Goal: Task Accomplishment & Management: Manage account settings

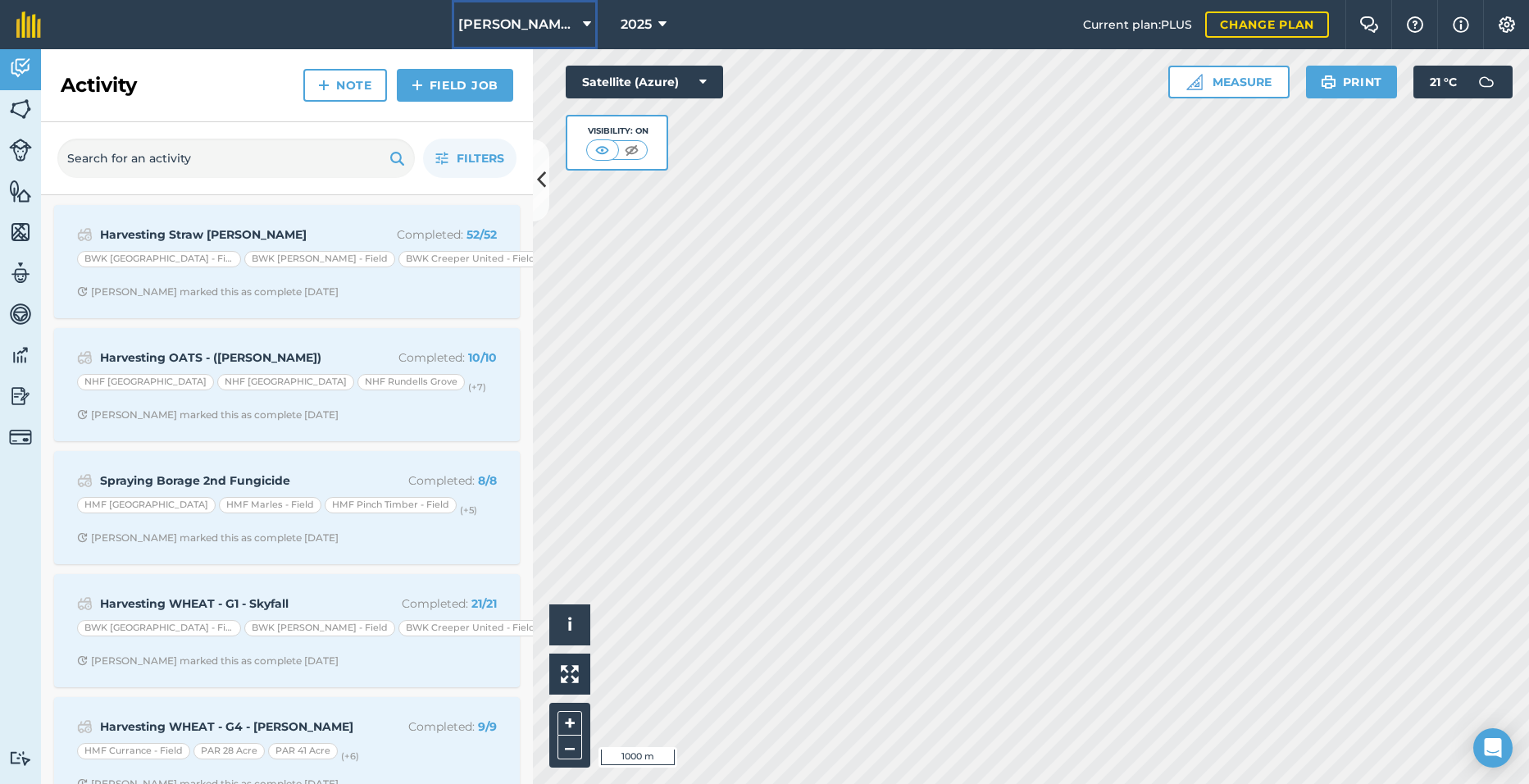
click at [523, 14] on button "[PERSON_NAME] Hayleys Partnership" at bounding box center [525, 24] width 146 height 50
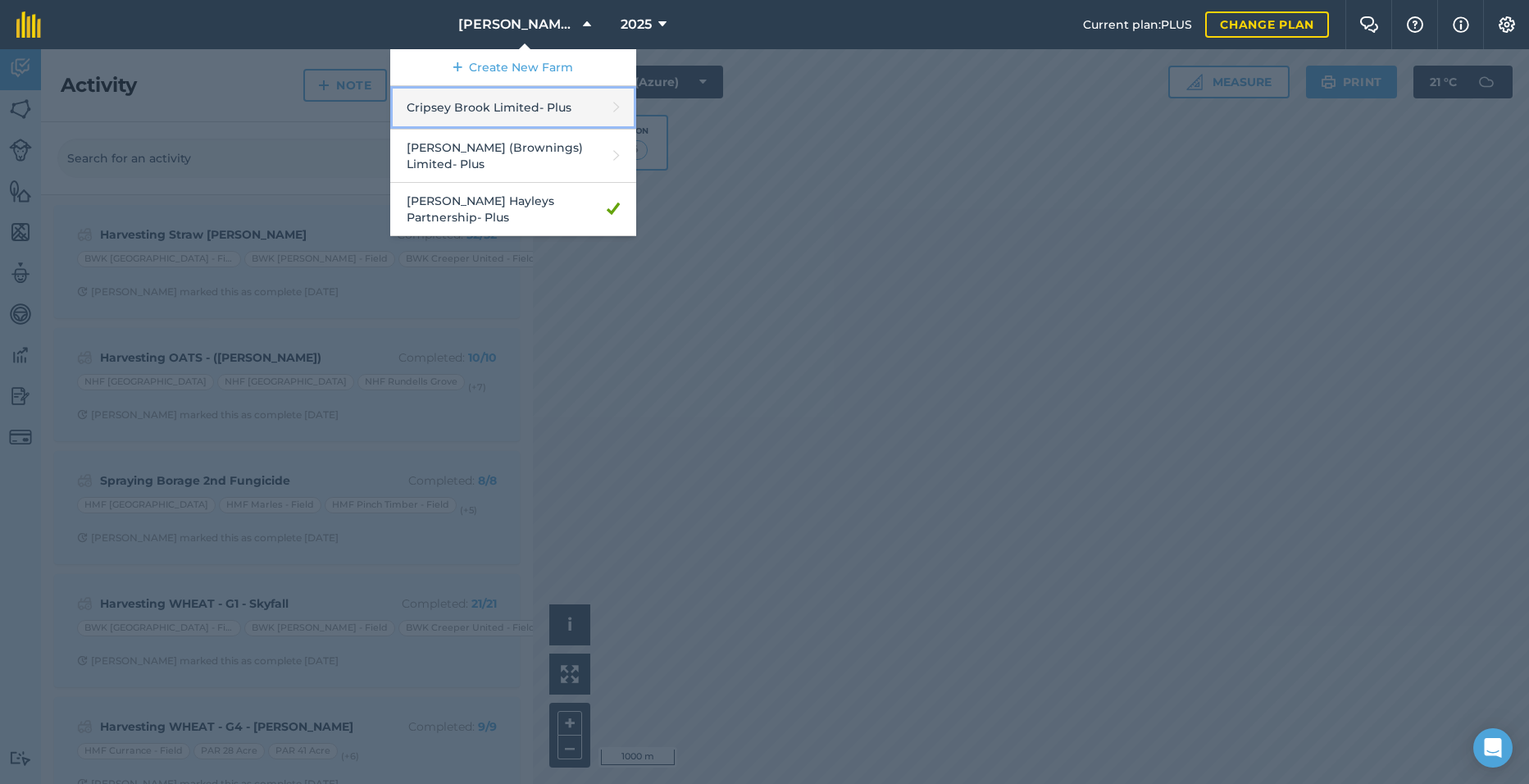
click at [497, 114] on link "Cripsey Brook Limited - Plus" at bounding box center [513, 108] width 246 height 43
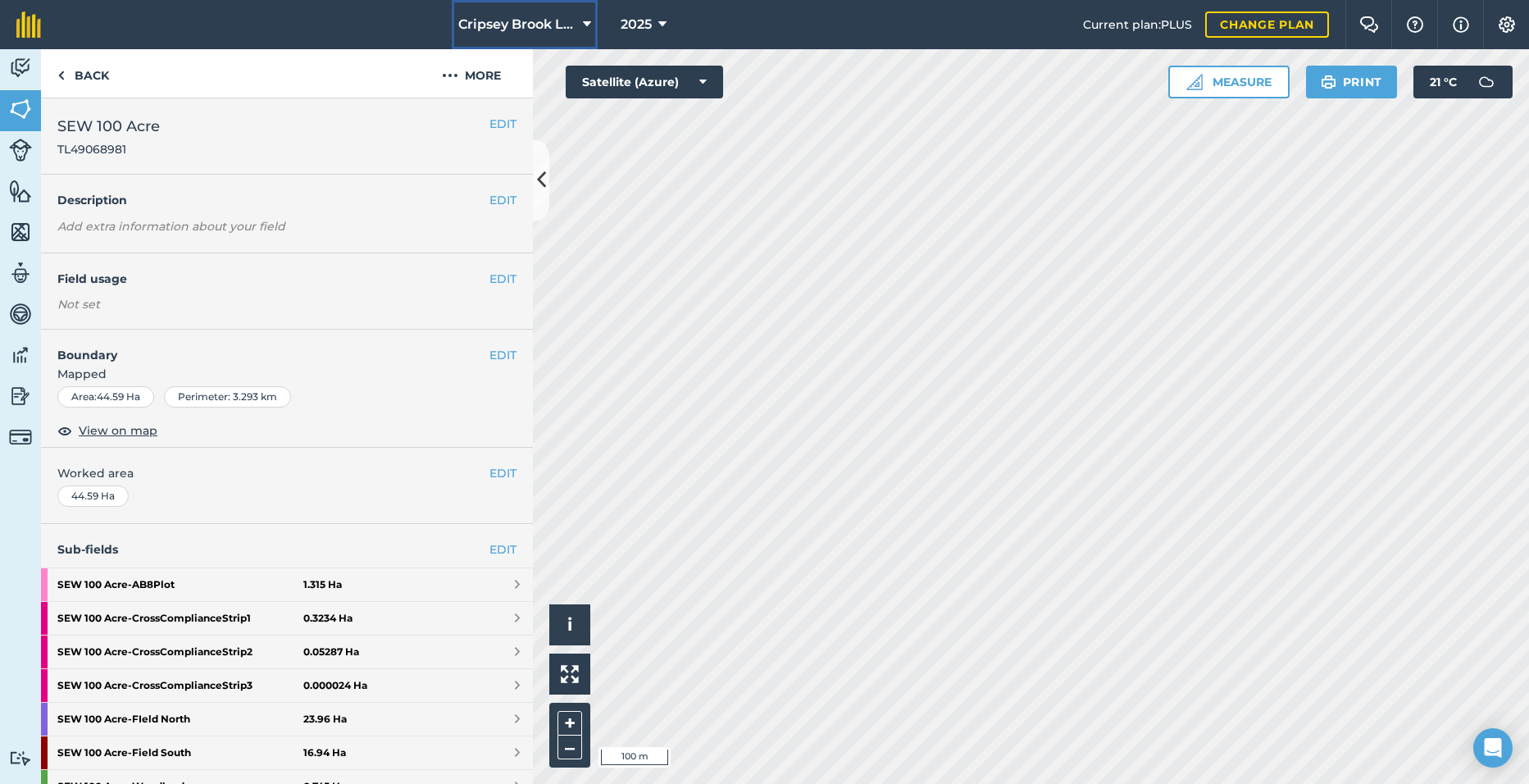
click at [568, 22] on span "Cripsey Brook Limited" at bounding box center [517, 24] width 118 height 20
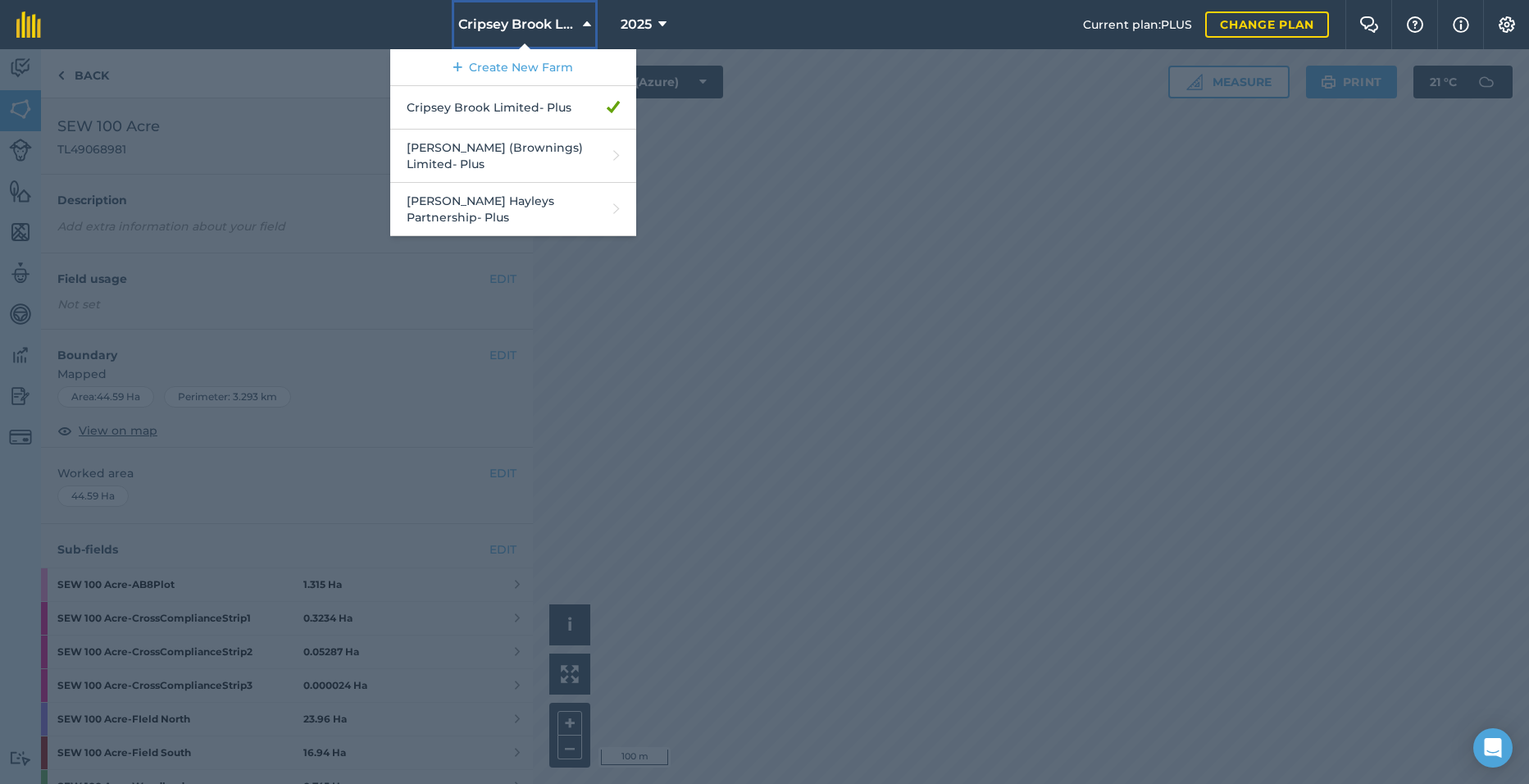
click at [561, 20] on span "Cripsey Brook Limited" at bounding box center [517, 24] width 118 height 20
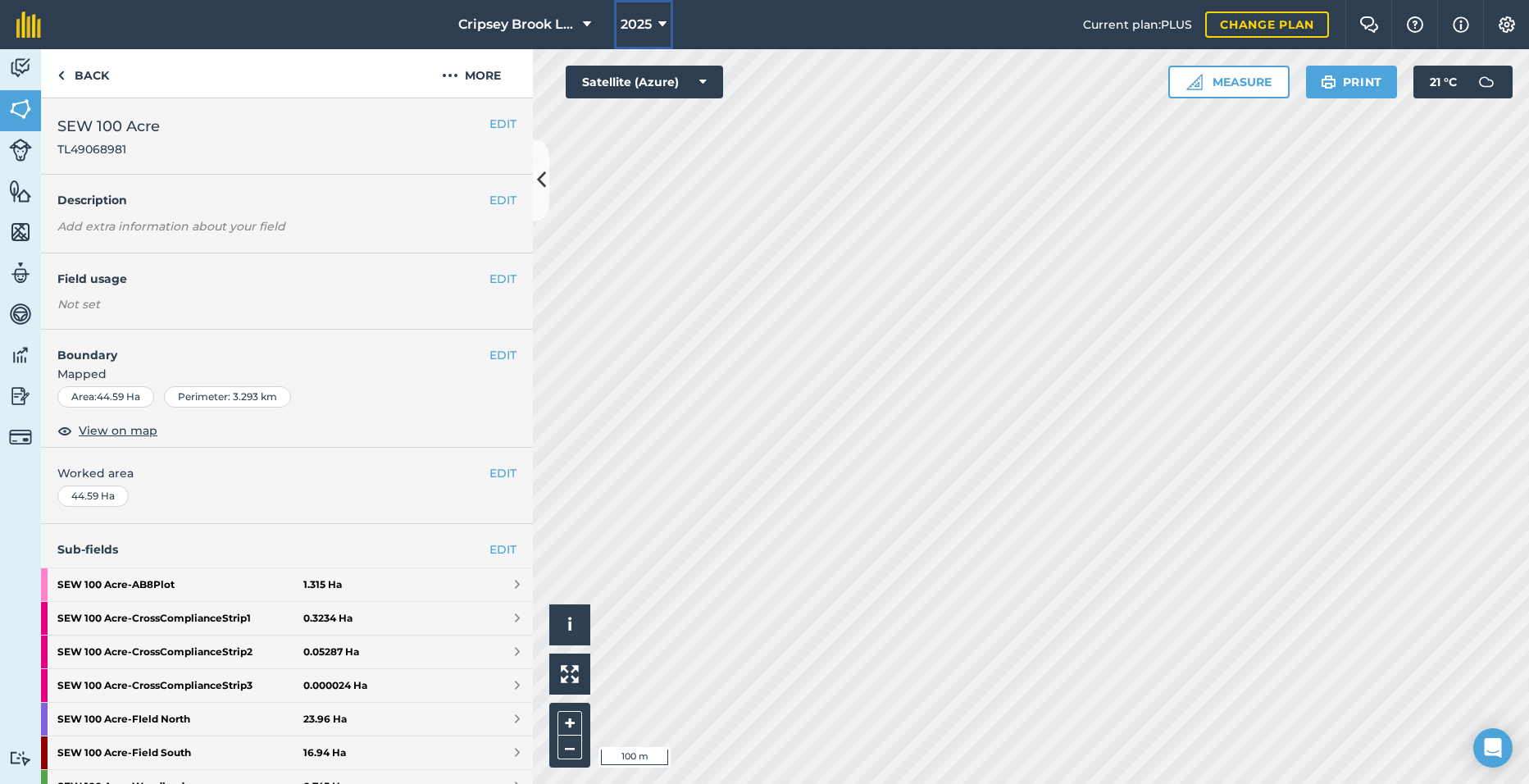
click at [646, 9] on button "2025" at bounding box center [643, 24] width 59 height 50
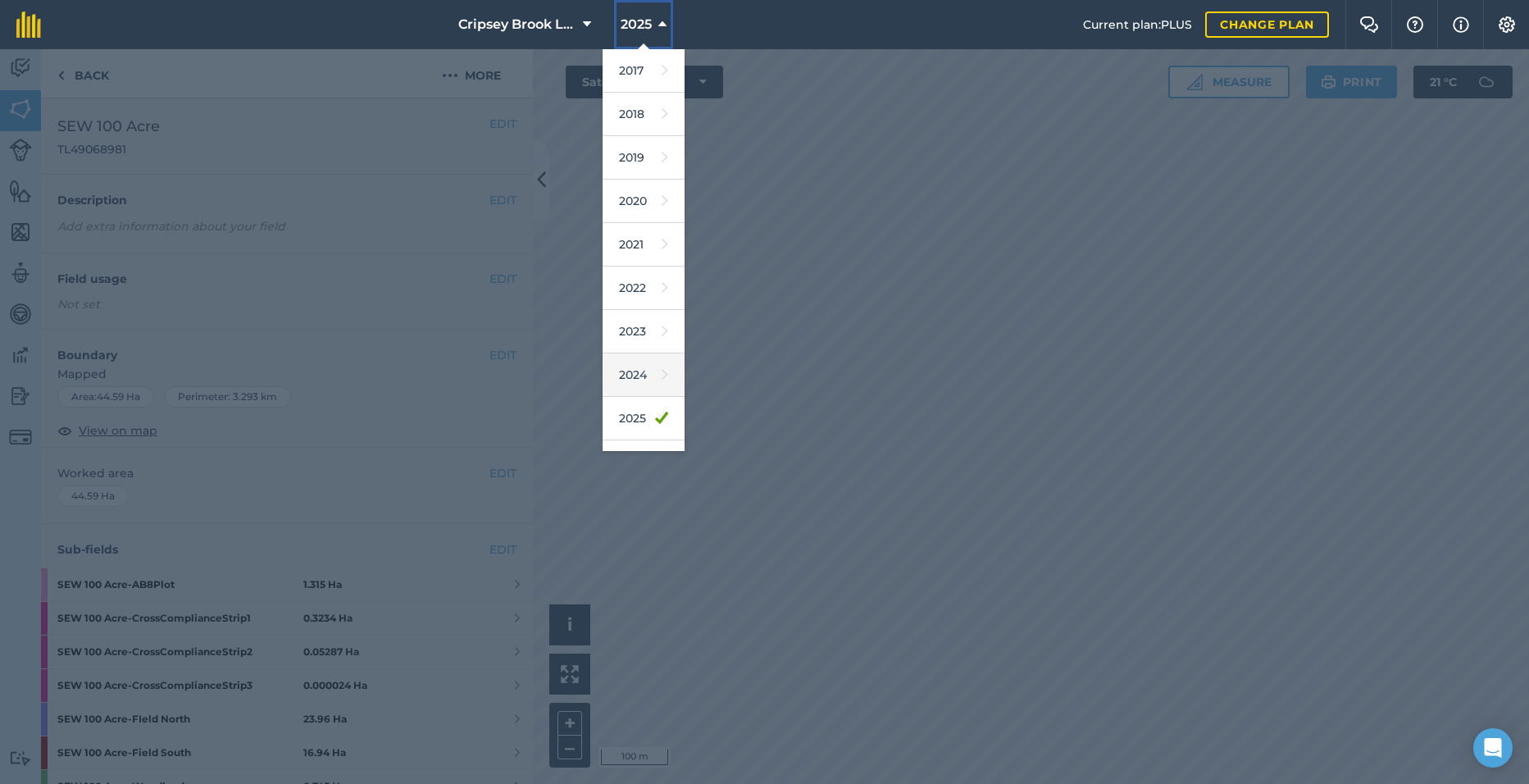
scroll to position [76, 0]
click at [633, 394] on link "2026" at bounding box center [644, 385] width 82 height 43
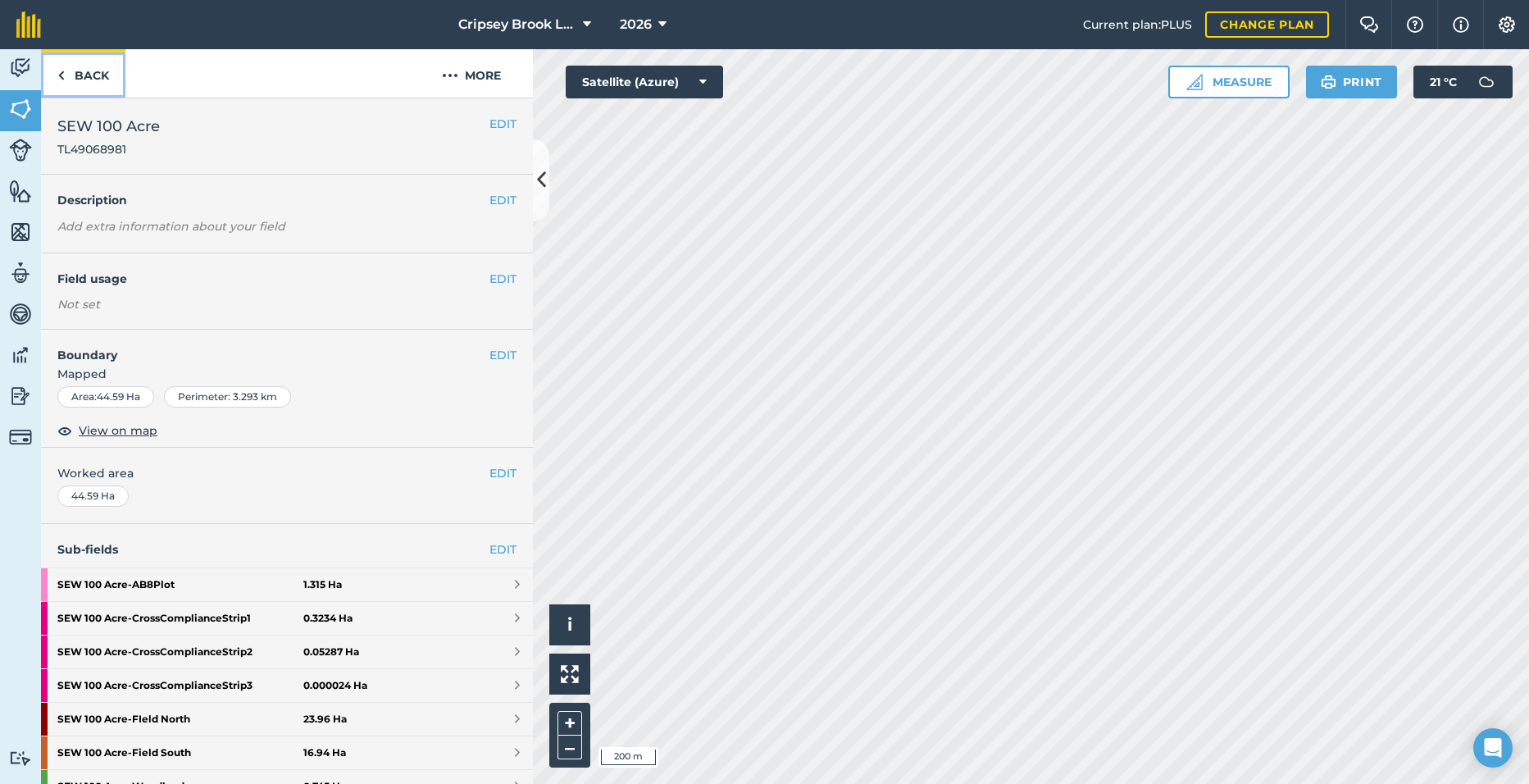
click at [85, 62] on link "Back" at bounding box center [83, 74] width 84 height 49
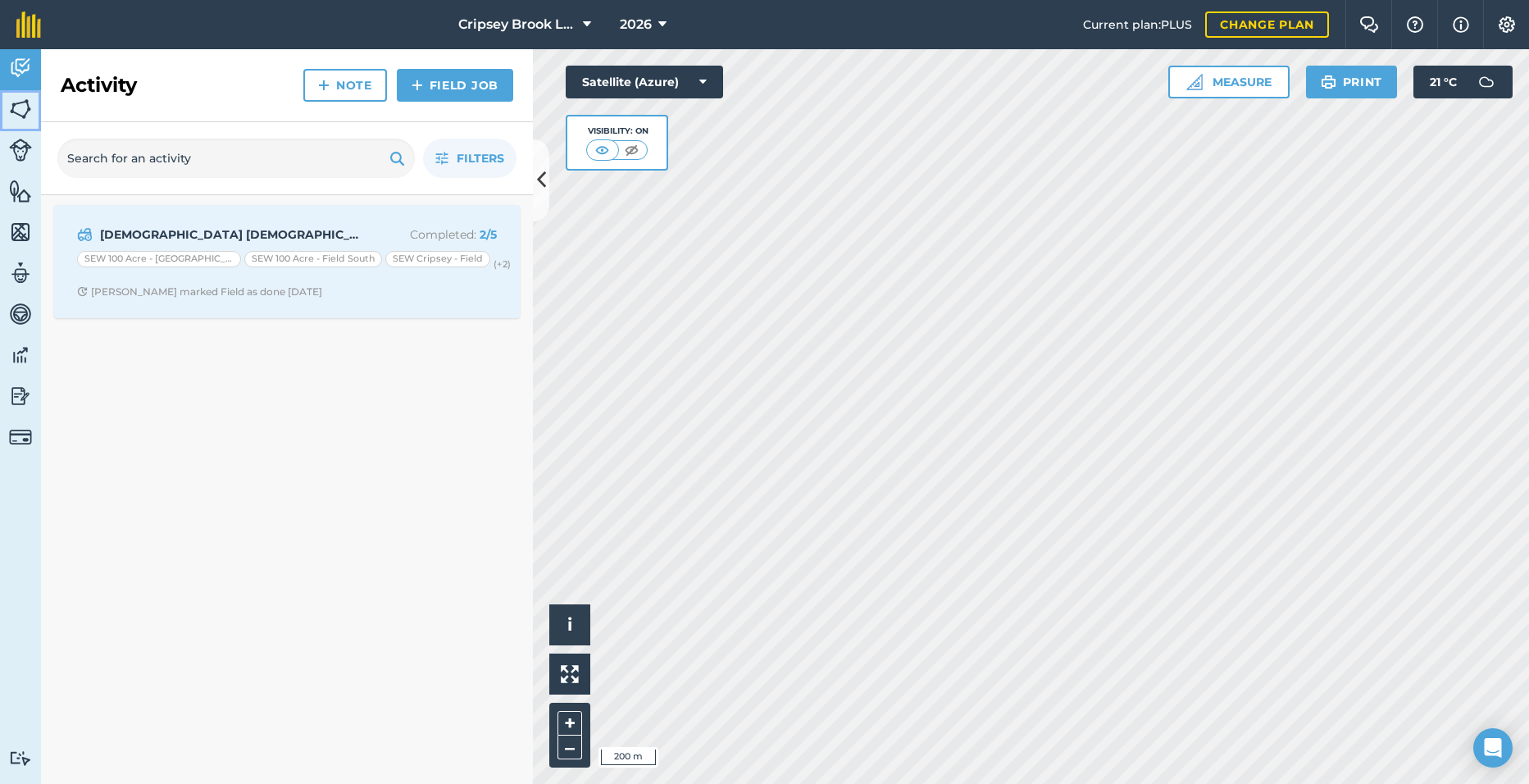
click at [15, 115] on img at bounding box center [21, 109] width 23 height 24
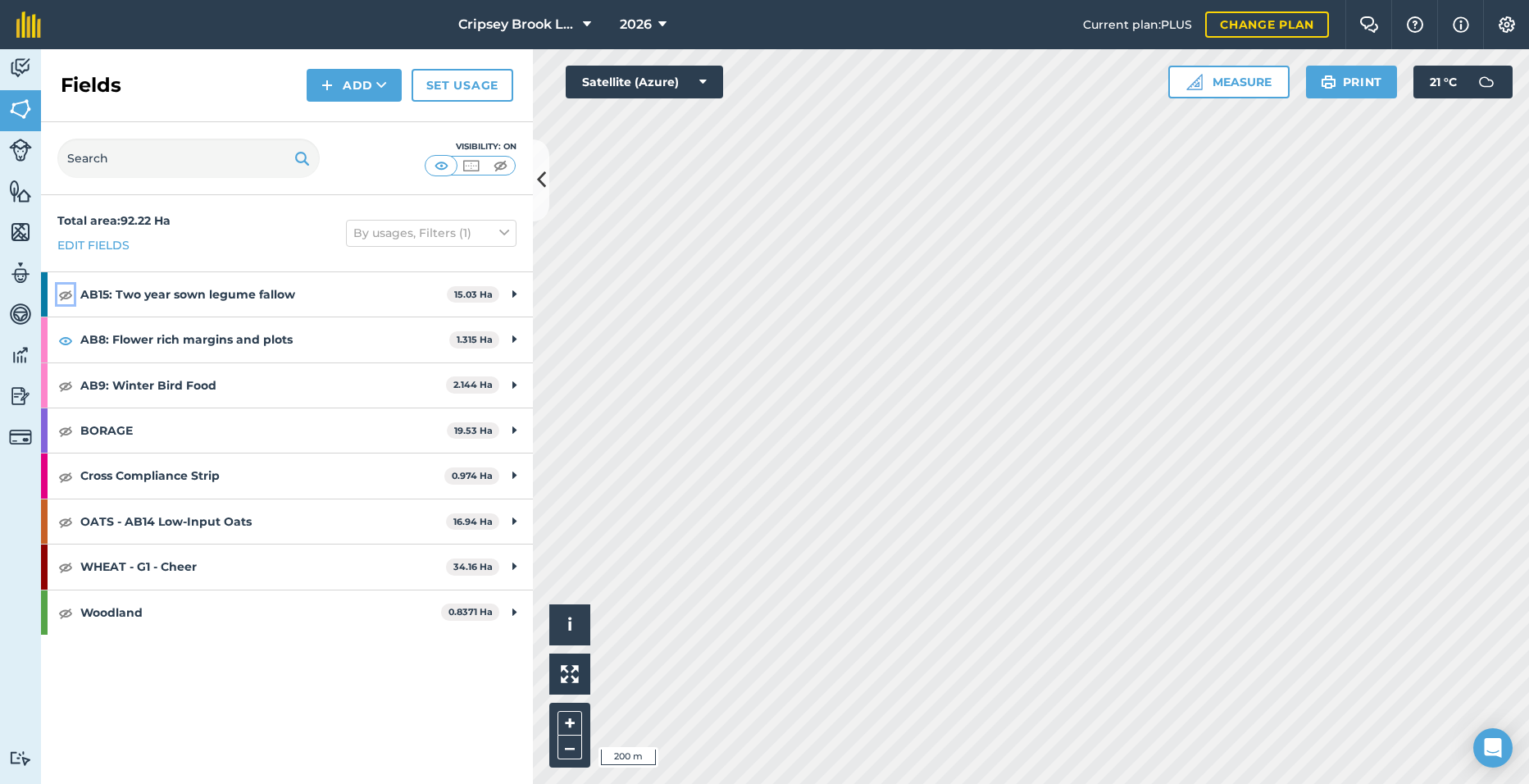
click at [66, 289] on img at bounding box center [66, 294] width 15 height 20
click at [64, 387] on img at bounding box center [66, 385] width 15 height 20
click at [76, 432] on div "BORAGE 19.53 Ha" at bounding box center [287, 429] width 492 height 44
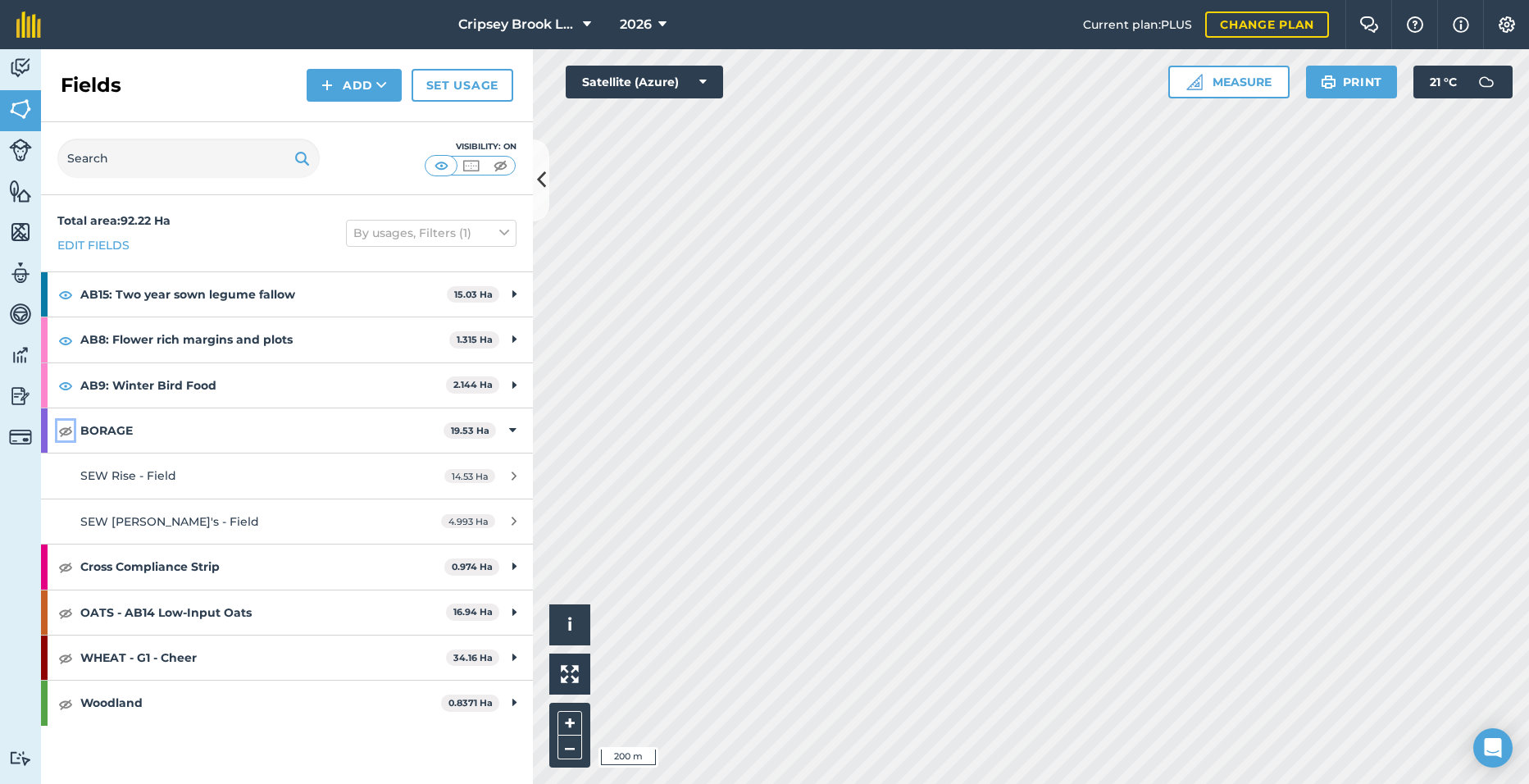
click at [64, 425] on img at bounding box center [66, 430] width 15 height 20
click at [69, 567] on img at bounding box center [66, 566] width 15 height 20
click at [69, 609] on img at bounding box center [66, 612] width 15 height 20
click at [68, 653] on img at bounding box center [66, 657] width 15 height 20
click at [66, 699] on img at bounding box center [66, 703] width 15 height 20
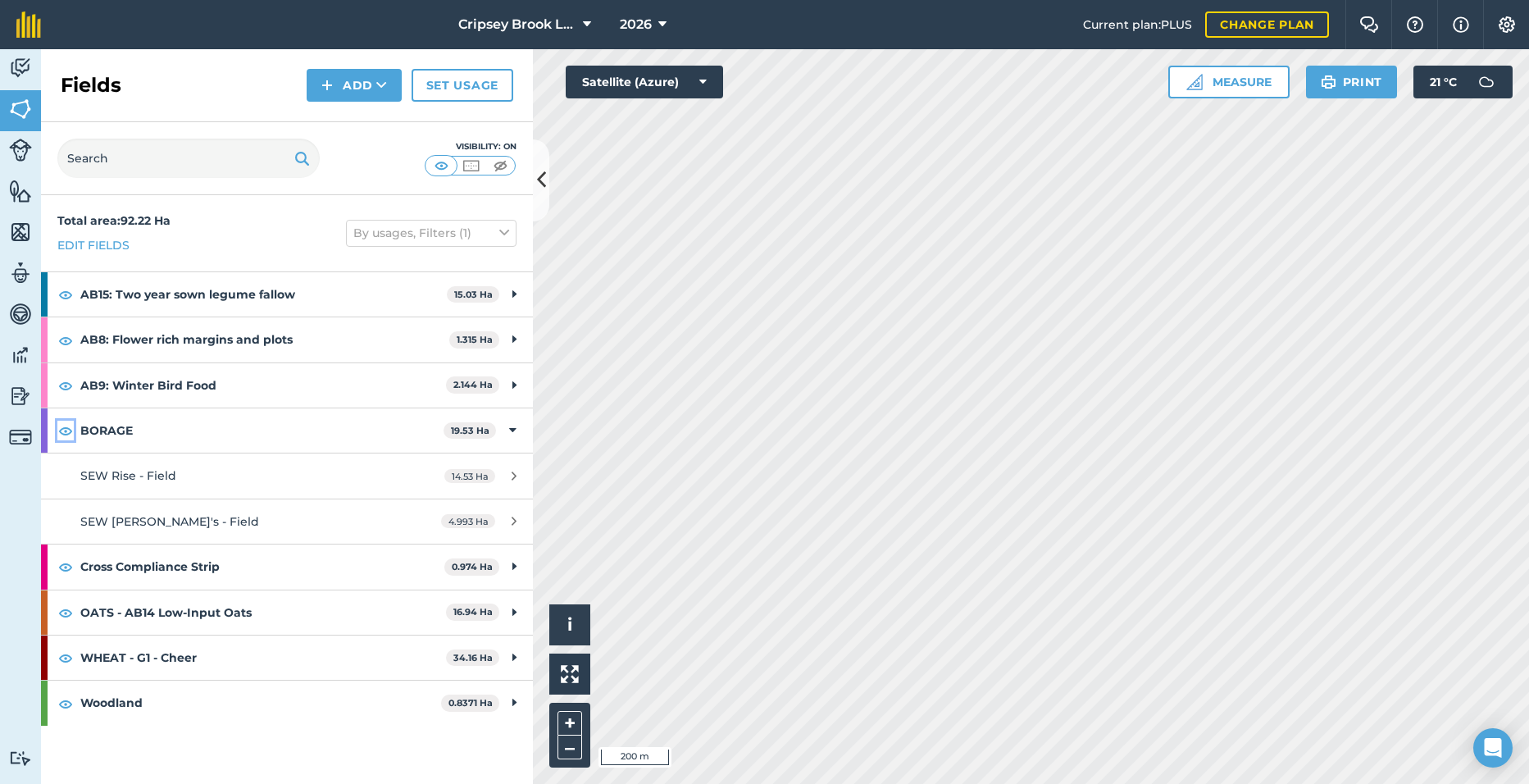
click at [63, 432] on img at bounding box center [66, 430] width 15 height 20
click at [68, 573] on img at bounding box center [66, 566] width 15 height 20
click at [67, 620] on img at bounding box center [66, 612] width 15 height 20
click at [67, 655] on img at bounding box center [66, 657] width 15 height 20
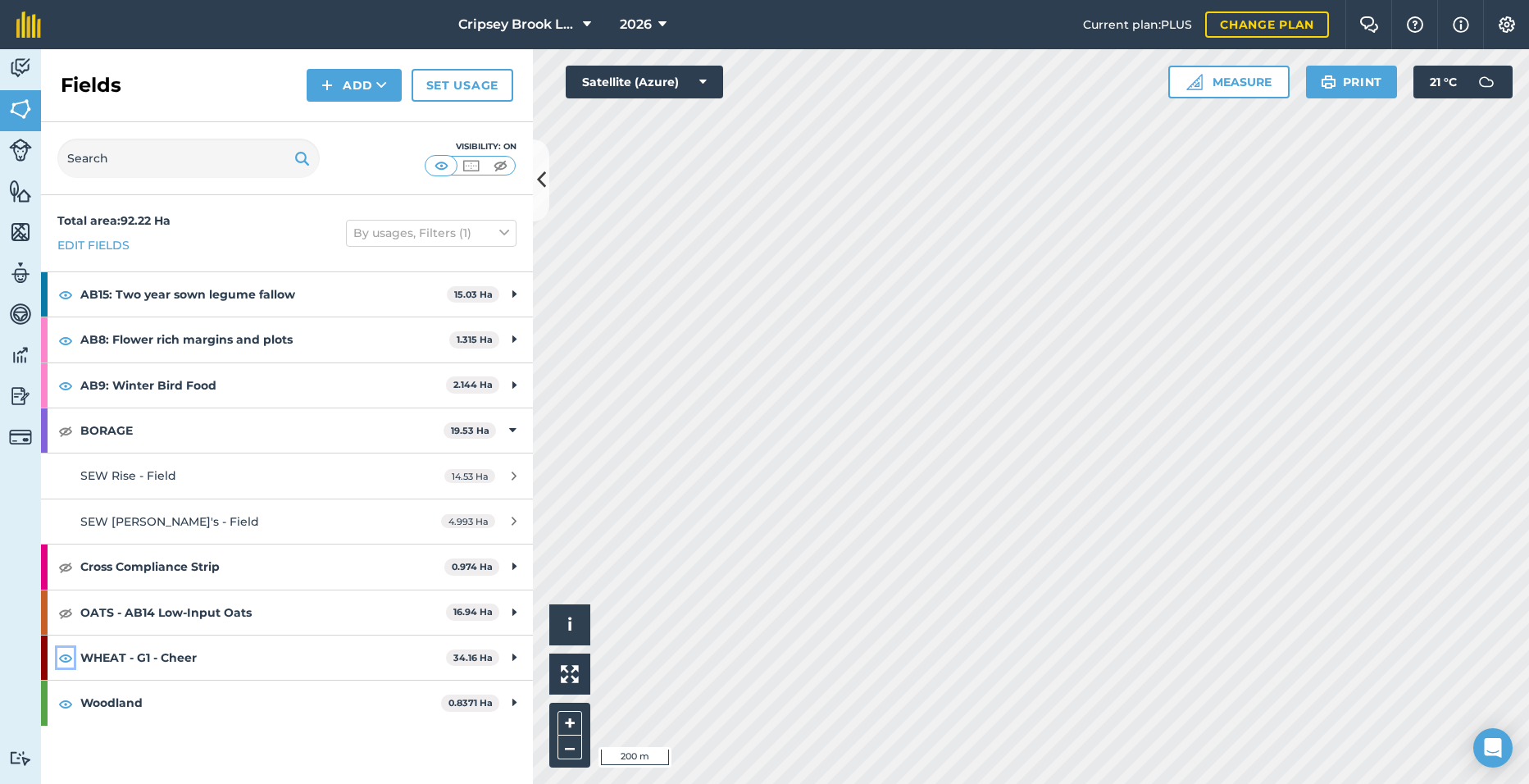
click at [66, 659] on img at bounding box center [66, 657] width 15 height 20
click at [67, 712] on img at bounding box center [66, 703] width 15 height 20
